Goal: Navigation & Orientation: Understand site structure

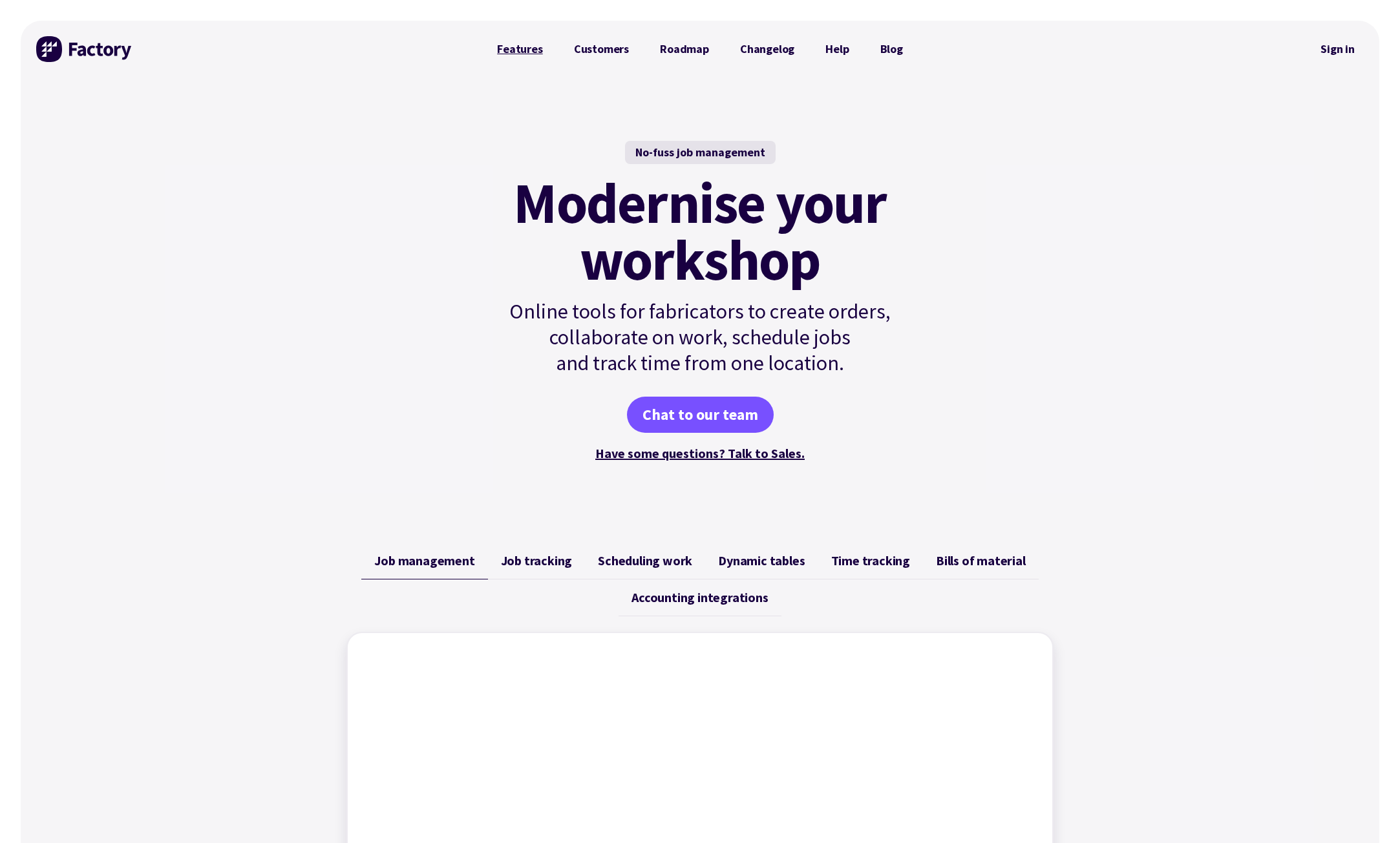
click at [527, 54] on link "Features" at bounding box center [520, 49] width 77 height 26
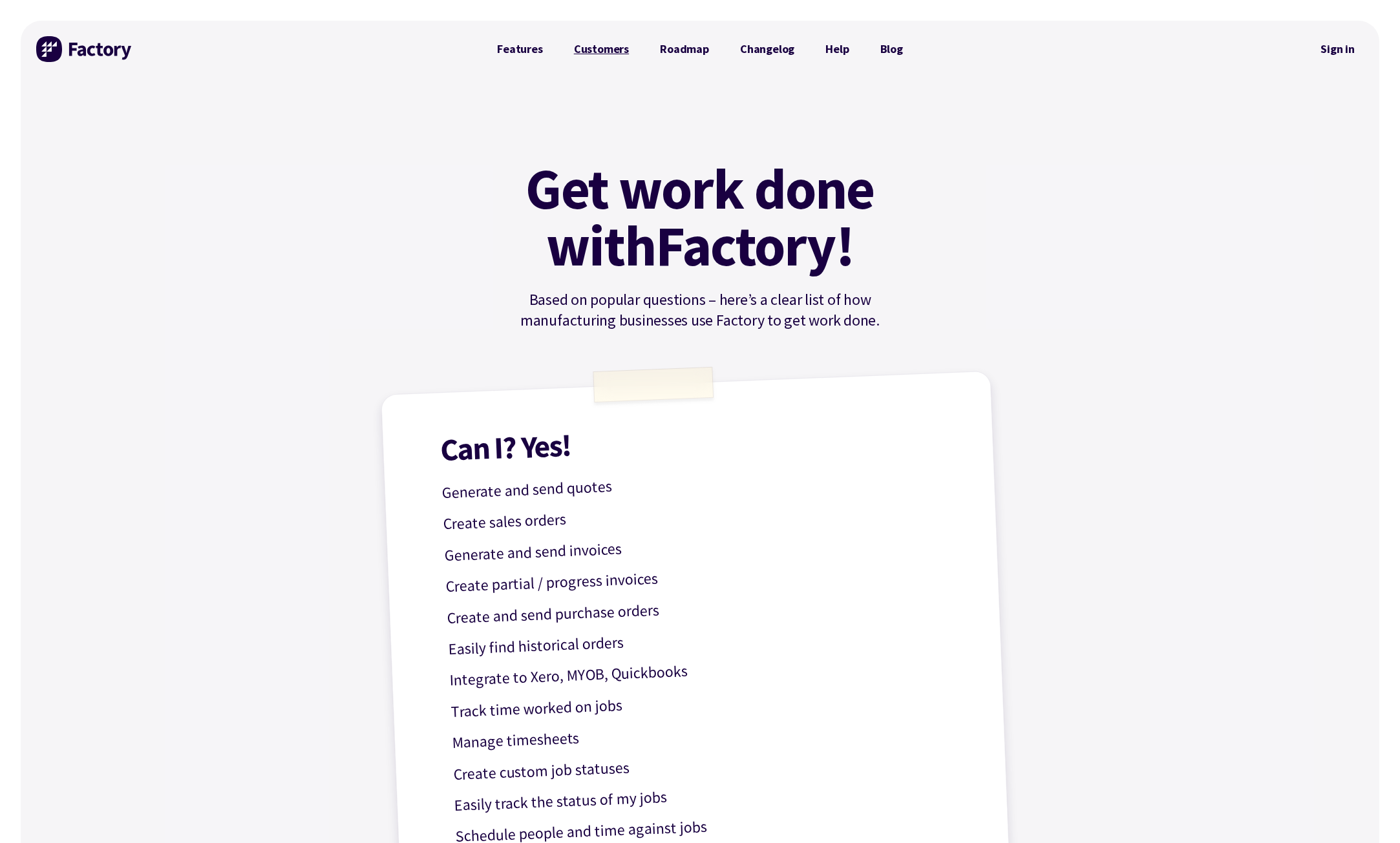
click at [605, 46] on link "Customers" at bounding box center [601, 49] width 86 height 26
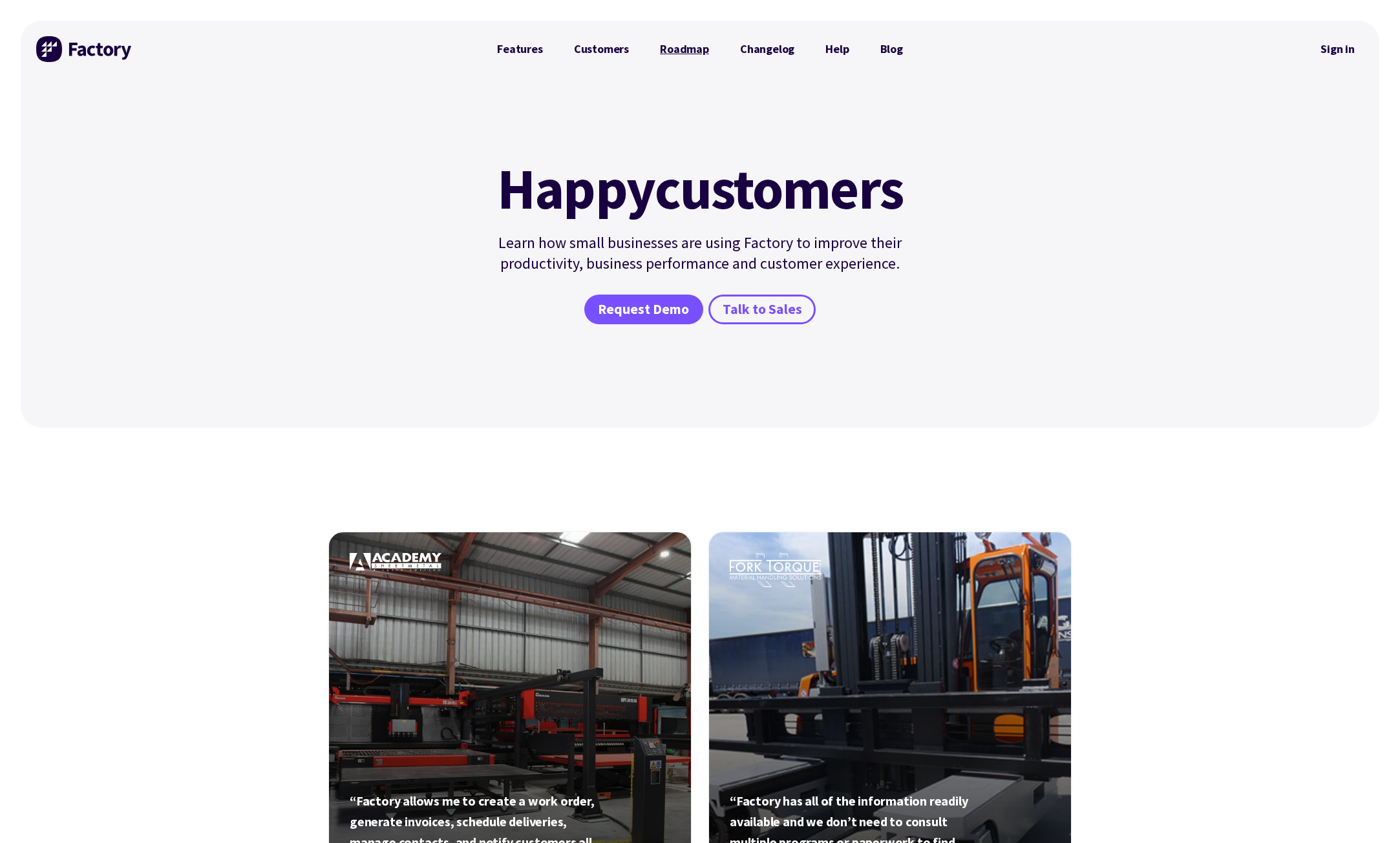
click at [687, 52] on link "Roadmap" at bounding box center [684, 49] width 80 height 26
